Goal: Check status

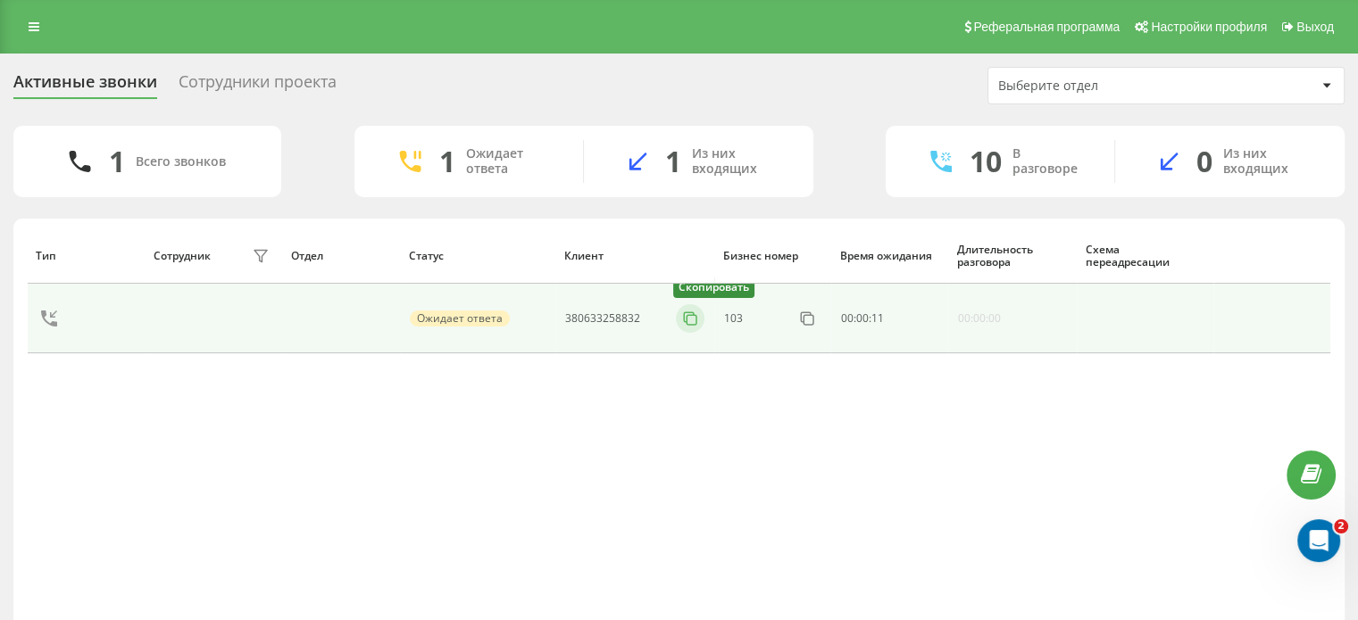
click at [686, 316] on rect at bounding box center [691, 320] width 10 height 10
